Goal: Task Accomplishment & Management: Complete application form

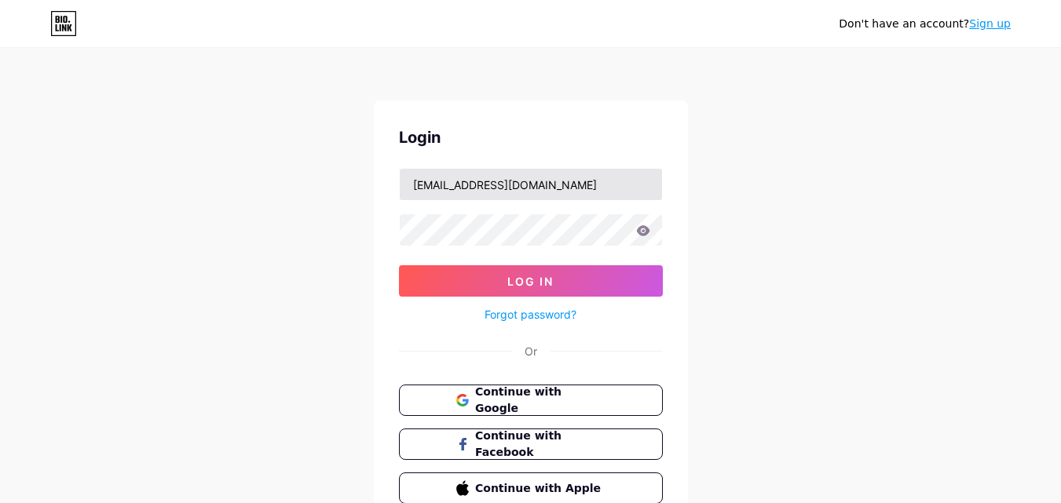
drag, startPoint x: 484, startPoint y: 185, endPoint x: 607, endPoint y: 195, distance: 123.6
click at [607, 195] on input "[EMAIL_ADDRESS][DOMAIN_NAME]" at bounding box center [531, 184] width 262 height 31
type input "conferenceinc"
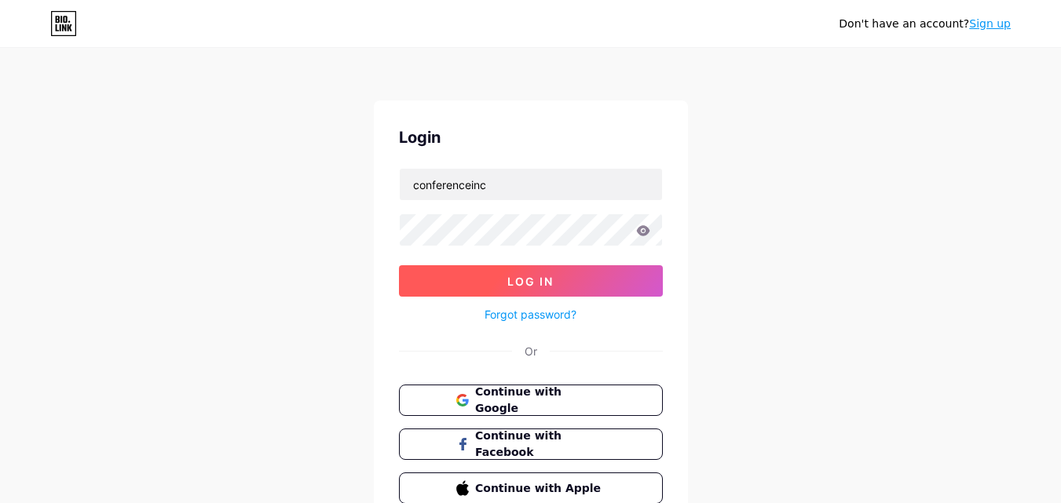
click at [464, 279] on button "Log In" at bounding box center [531, 280] width 264 height 31
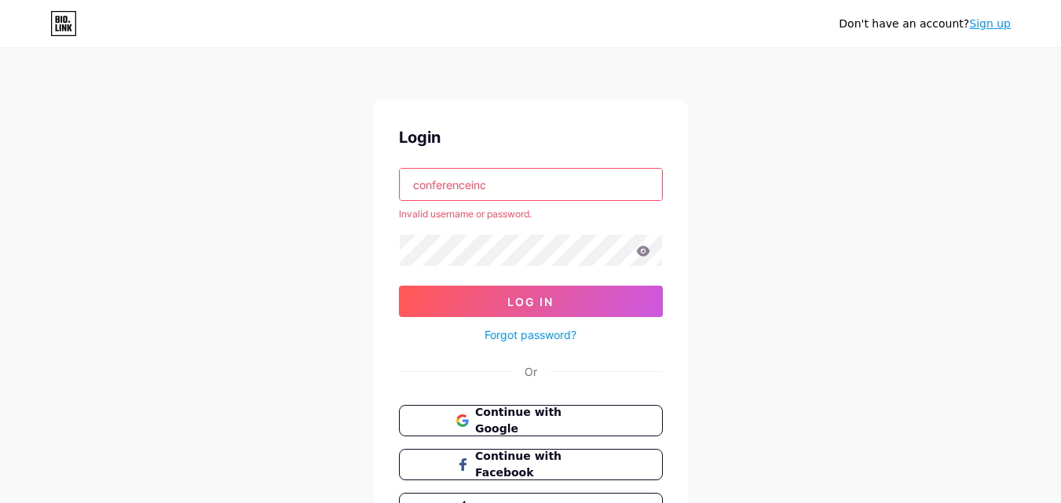
click at [259, 232] on div "Don't have an account? Sign up Login conferenceinc Invalid username or password…" at bounding box center [530, 300] width 1061 height 600
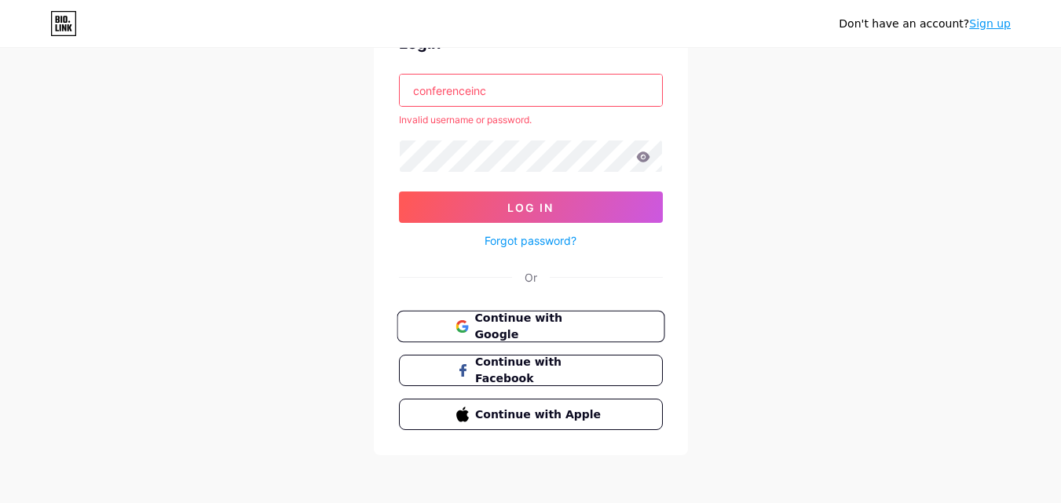
scroll to position [96, 0]
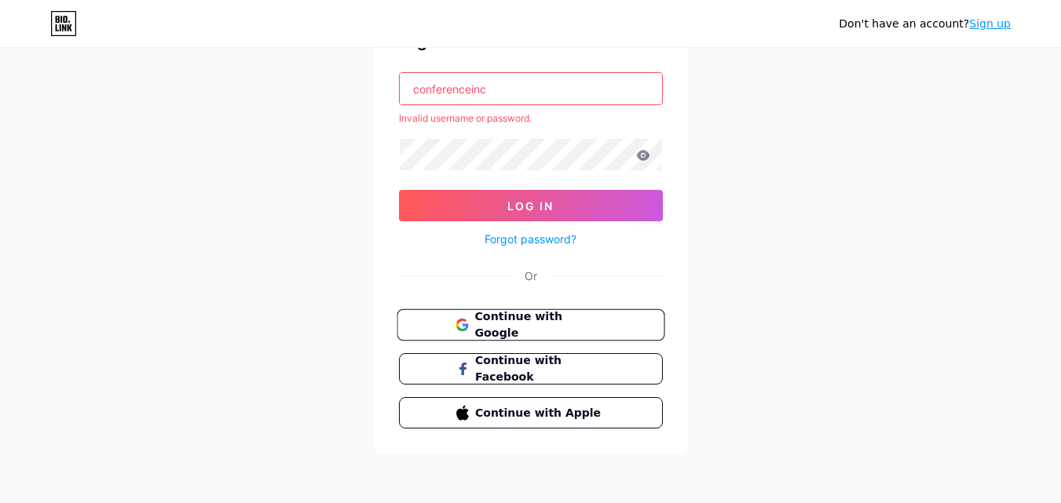
click at [494, 319] on span "Continue with Google" at bounding box center [539, 326] width 131 height 34
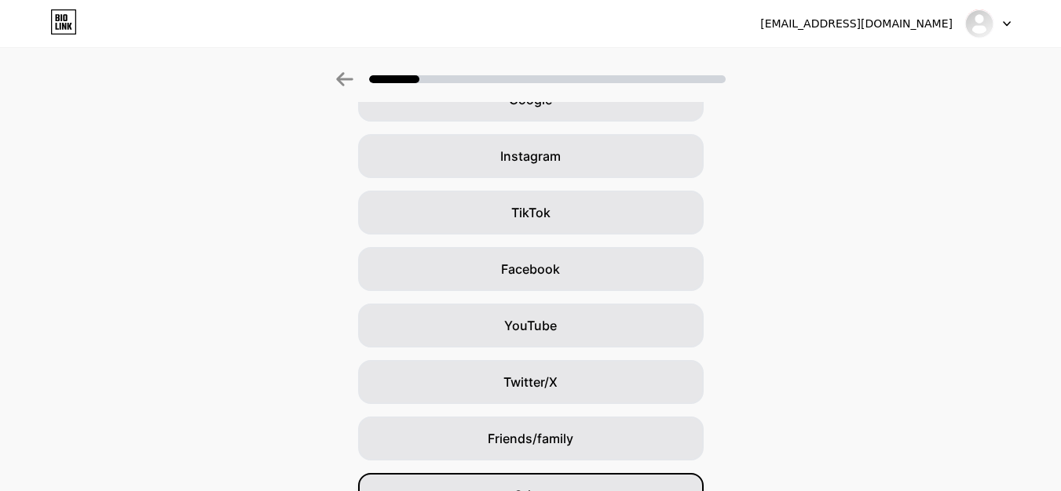
scroll to position [185, 0]
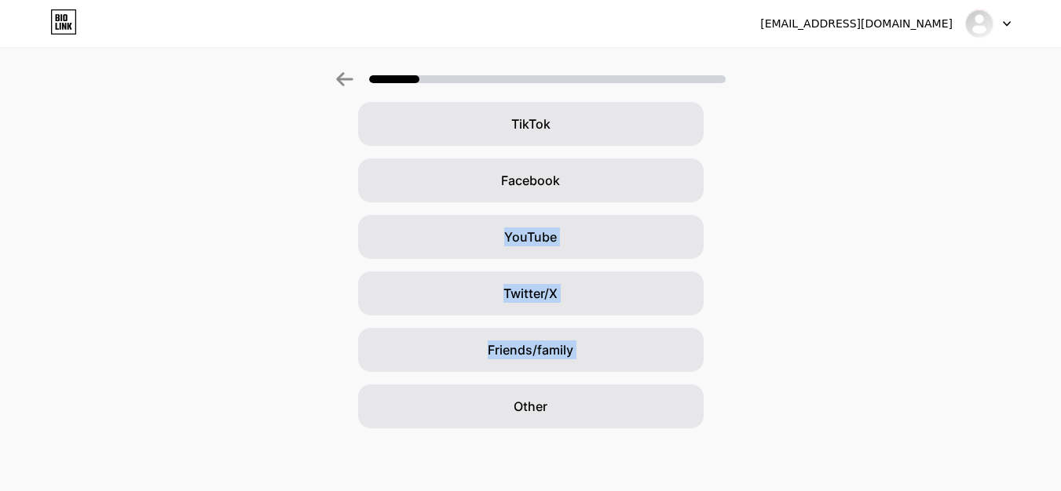
drag, startPoint x: 505, startPoint y: 410, endPoint x: 261, endPoint y: 244, distance: 294.4
click at [261, 244] on div "Google Instagram TikTok Facebook YouTube Twitter/X Friends/family Other" at bounding box center [530, 209] width 1061 height 440
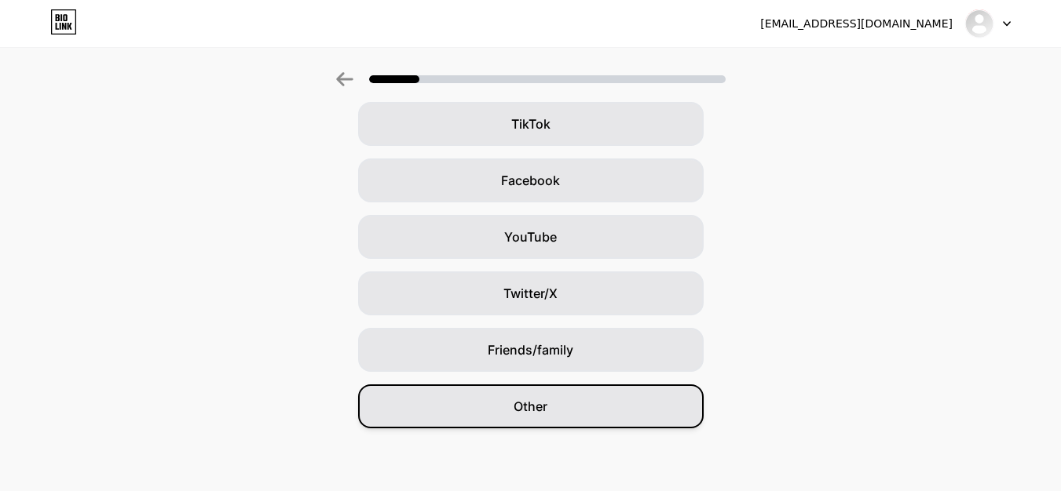
click at [538, 407] on span "Other" at bounding box center [530, 406] width 34 height 19
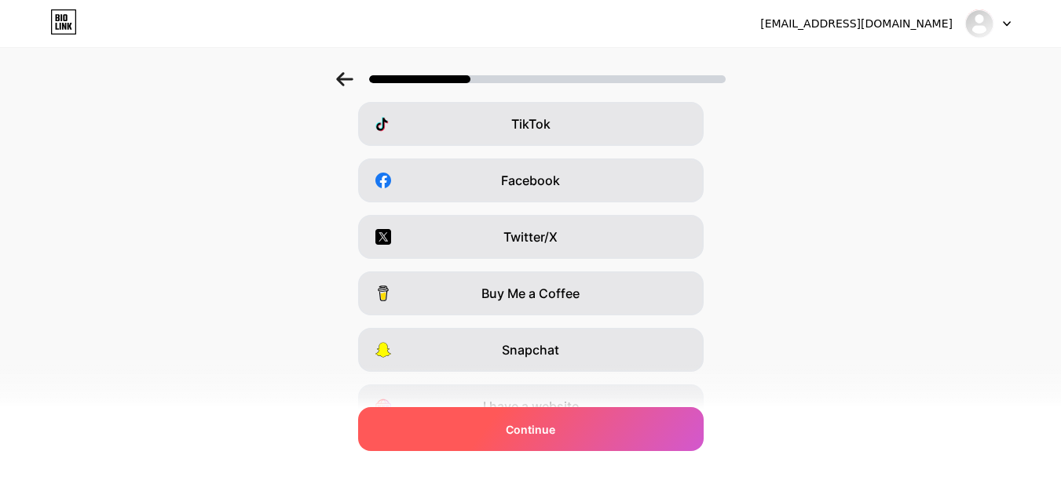
scroll to position [0, 0]
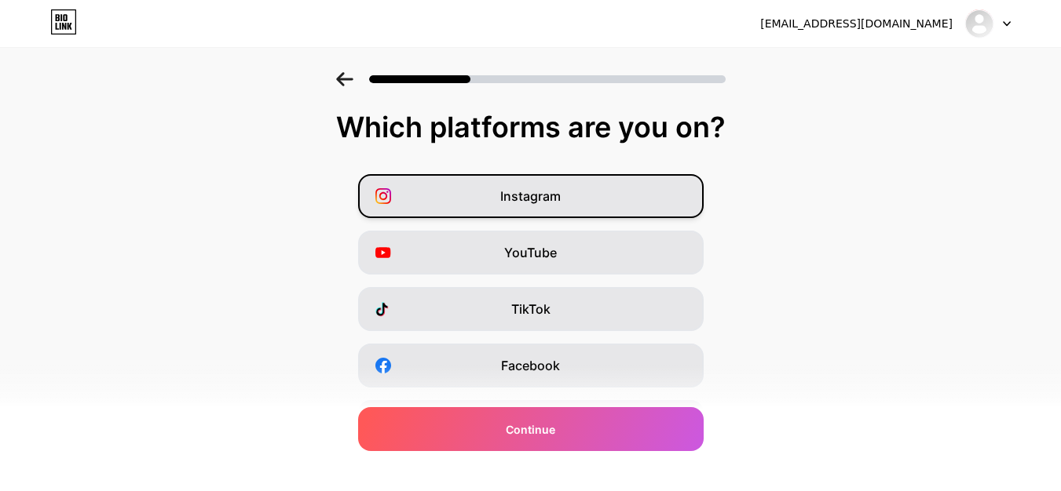
click at [543, 190] on span "Instagram" at bounding box center [530, 196] width 60 height 19
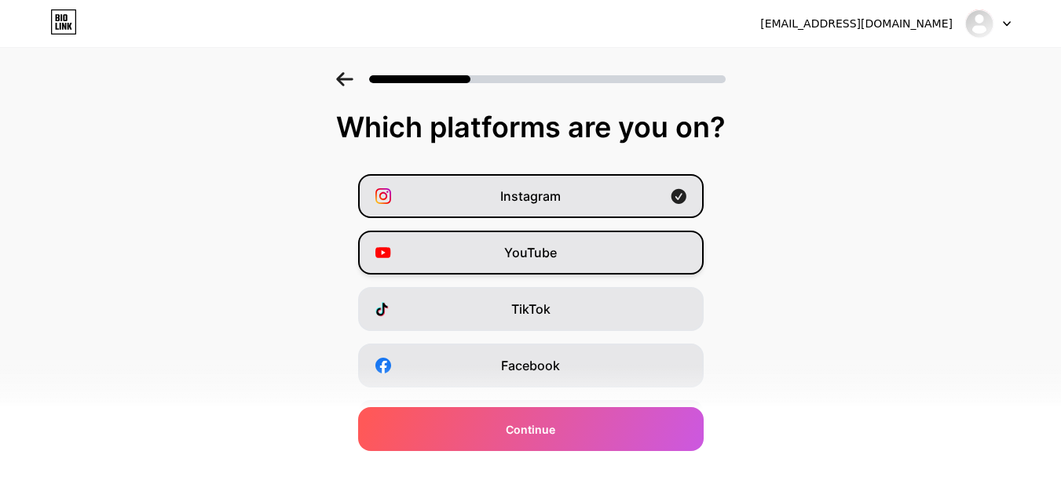
click at [556, 241] on div "YouTube" at bounding box center [530, 253] width 345 height 44
drag, startPoint x: 535, startPoint y: 323, endPoint x: 261, endPoint y: 361, distance: 276.6
click at [261, 361] on div "Instagram YouTube TikTok Facebook Twitter/X Buy Me a Coffee Snapchat I have a w…" at bounding box center [530, 394] width 1045 height 440
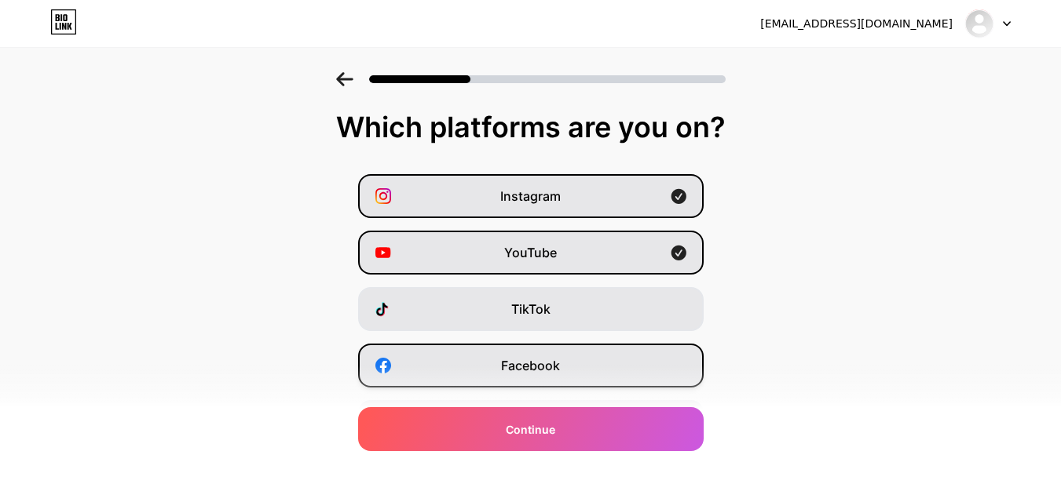
click at [516, 385] on div "Facebook" at bounding box center [530, 366] width 345 height 44
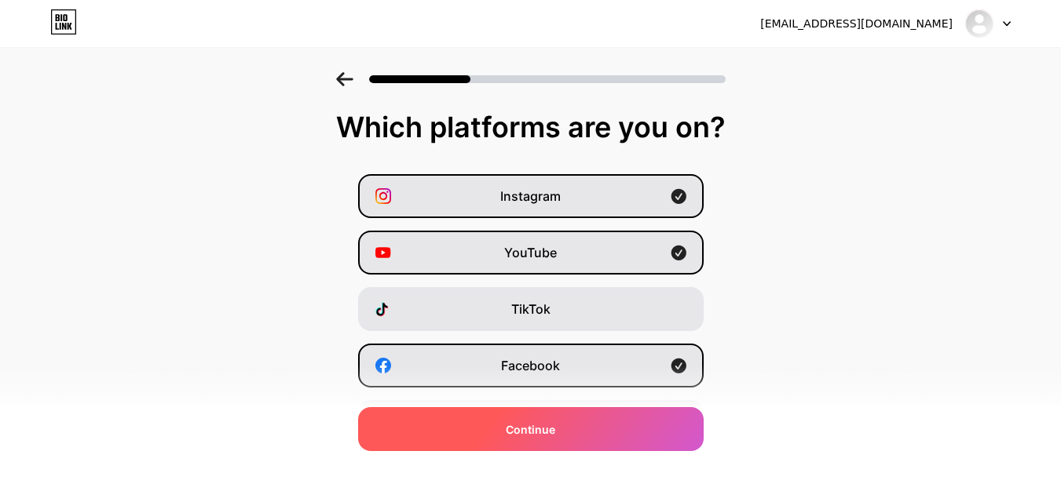
click at [529, 444] on div "Continue" at bounding box center [530, 429] width 345 height 44
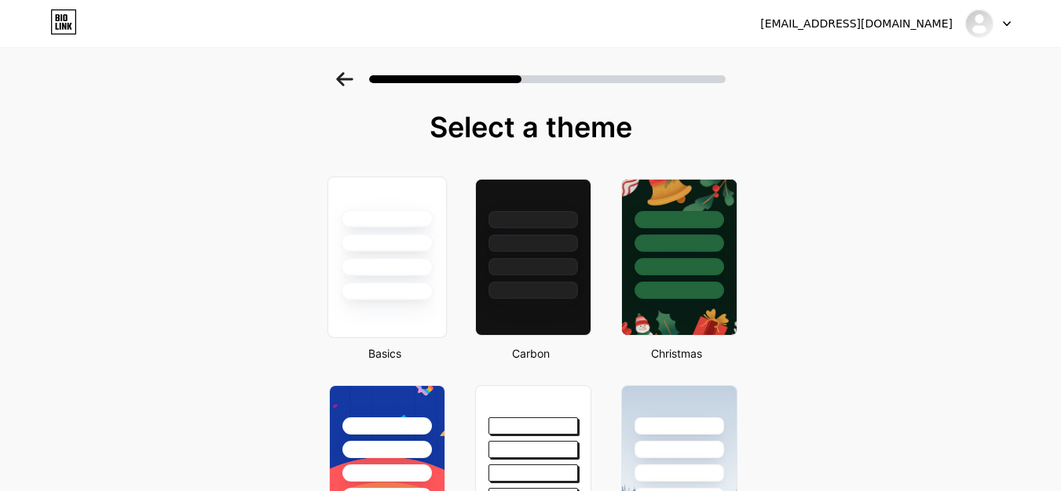
click at [391, 208] on div at bounding box center [386, 238] width 118 height 123
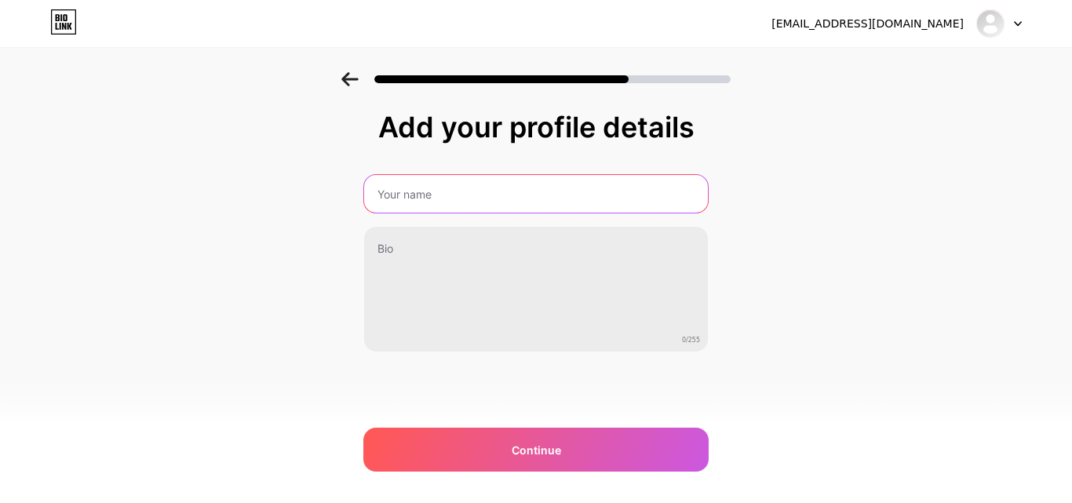
click at [421, 196] on input "text" at bounding box center [536, 194] width 344 height 38
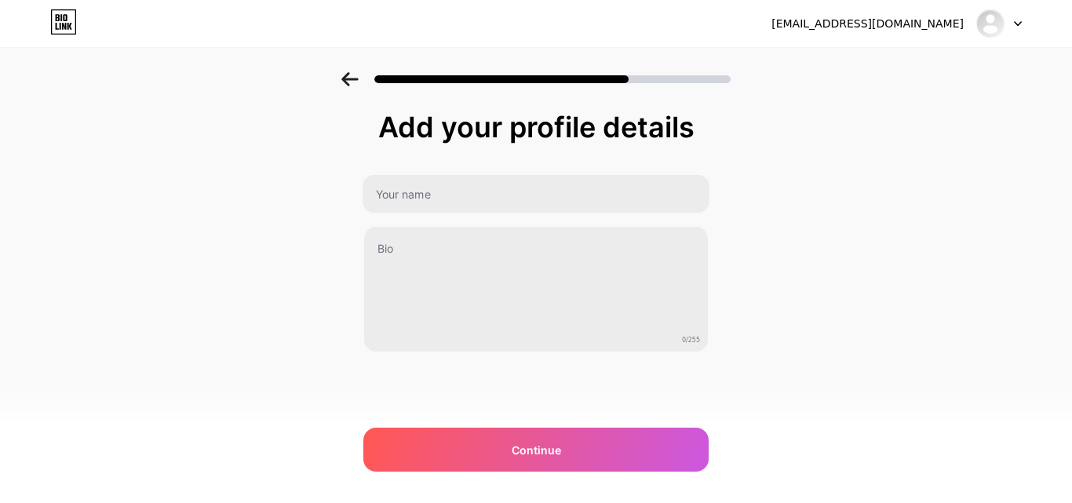
click at [272, 247] on div "Add your profile details 0/255 Continue Error" at bounding box center [536, 251] width 1072 height 359
click at [491, 171] on div "Add your profile details 0/255 Continue Error" at bounding box center [536, 231] width 345 height 241
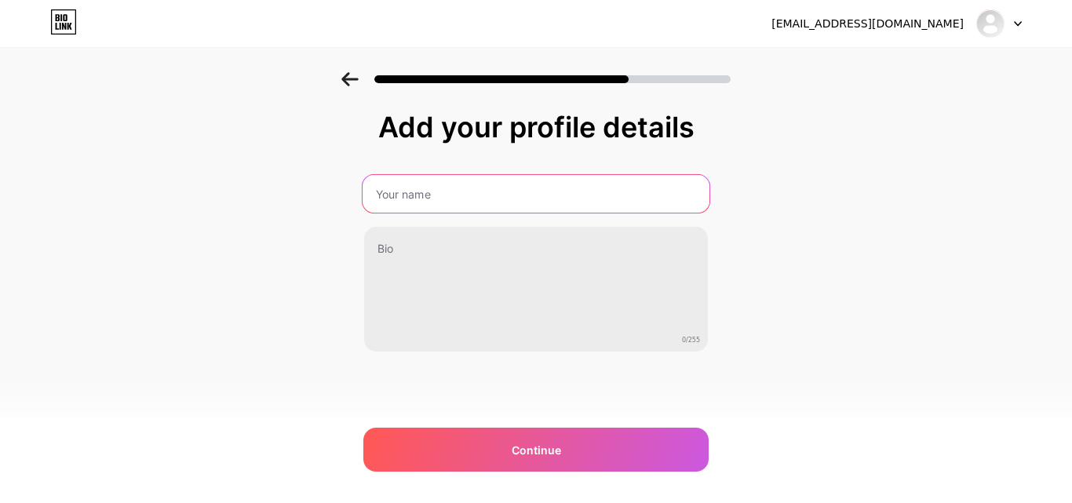
click at [452, 191] on input "text" at bounding box center [536, 194] width 347 height 38
click at [396, 191] on input "text" at bounding box center [536, 194] width 347 height 38
type input "Conference"
click at [422, 192] on input "Conference" at bounding box center [536, 194] width 347 height 38
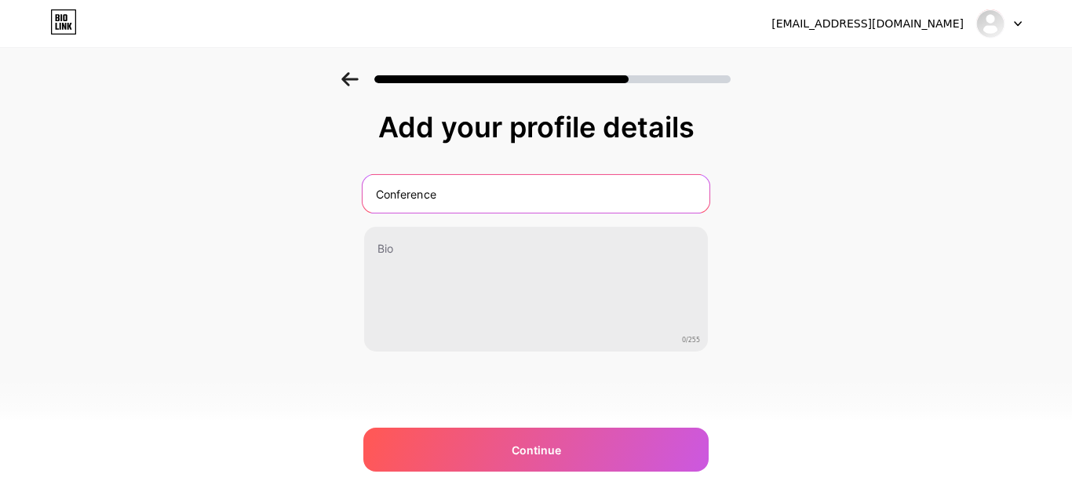
click at [422, 192] on input "Conference" at bounding box center [536, 194] width 347 height 38
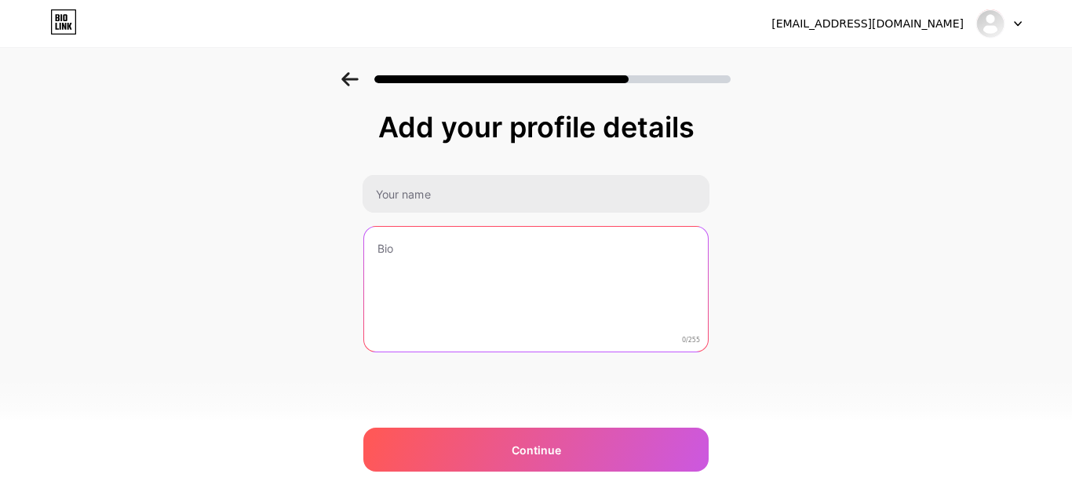
click at [404, 273] on textarea at bounding box center [536, 290] width 344 height 126
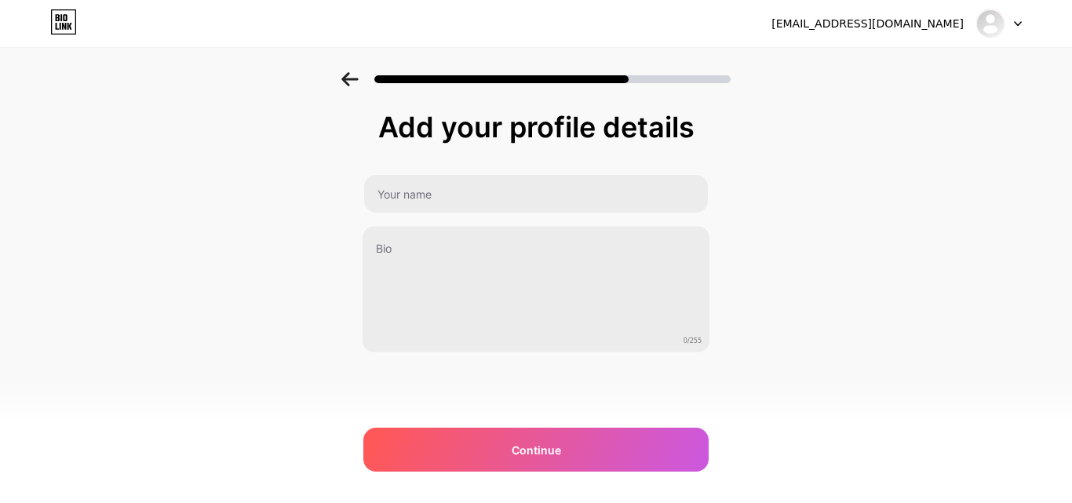
click at [235, 272] on div "Add your profile details 0/255 Continue Error" at bounding box center [536, 251] width 1072 height 359
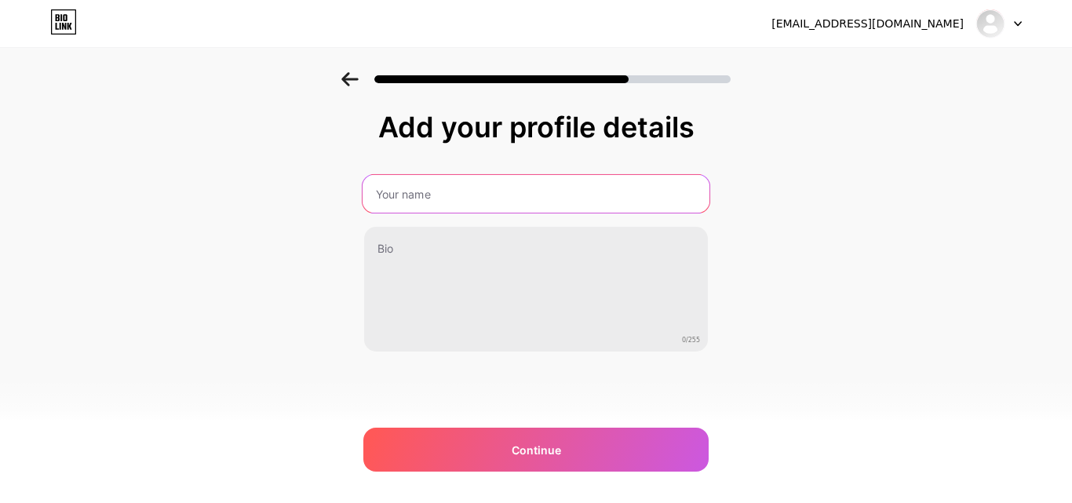
click at [425, 190] on input "text" at bounding box center [536, 194] width 347 height 38
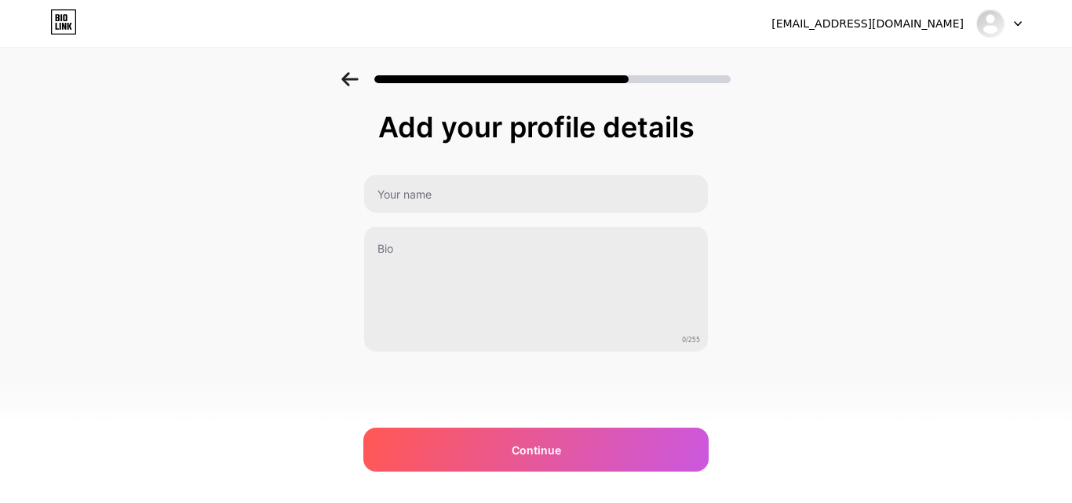
click at [254, 216] on div "Add your profile details 0/255 Continue Error" at bounding box center [536, 251] width 1072 height 359
click at [448, 165] on div "Add your profile details 0/255 Continue Error" at bounding box center [536, 231] width 345 height 241
